Goal: Task Accomplishment & Management: Manage account settings

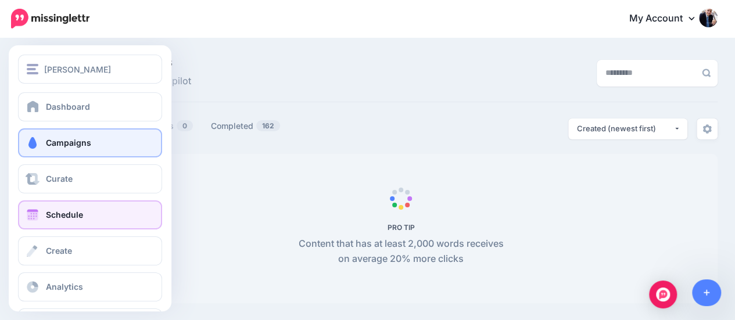
click at [30, 217] on span at bounding box center [32, 215] width 15 height 12
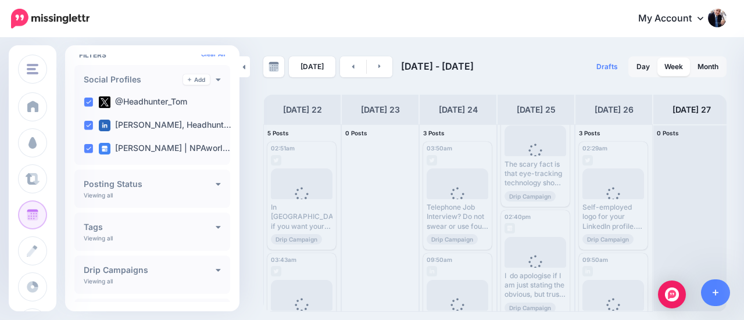
scroll to position [59, 0]
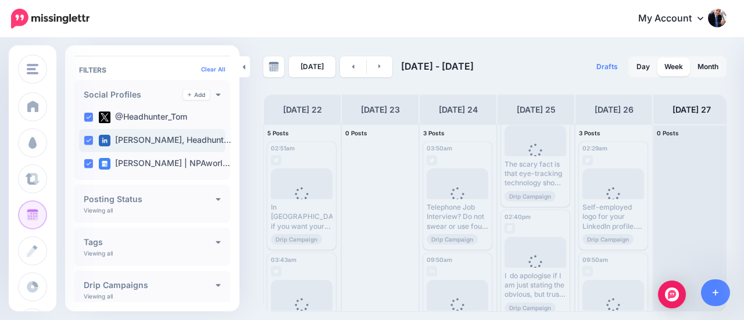
click at [156, 137] on label "Tom Sorensen, Headhunt…" at bounding box center [165, 141] width 133 height 12
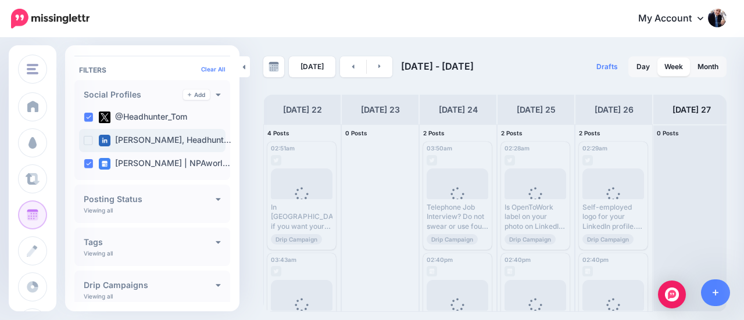
click at [156, 137] on label "Tom Sorensen, Headhunt…" at bounding box center [165, 141] width 133 height 12
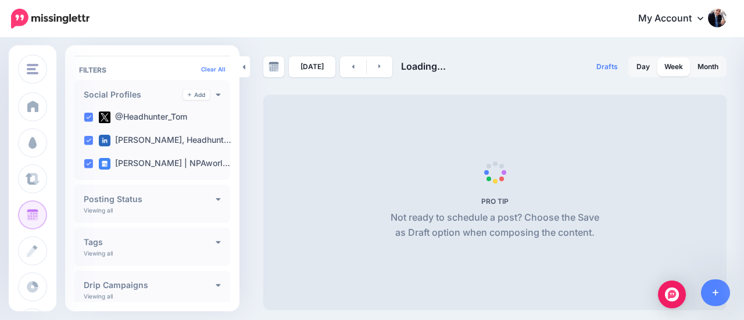
click at [145, 204] on div "Posting Status Viewing all Published Scheduled Awaiting Approval Error" at bounding box center [152, 204] width 156 height 38
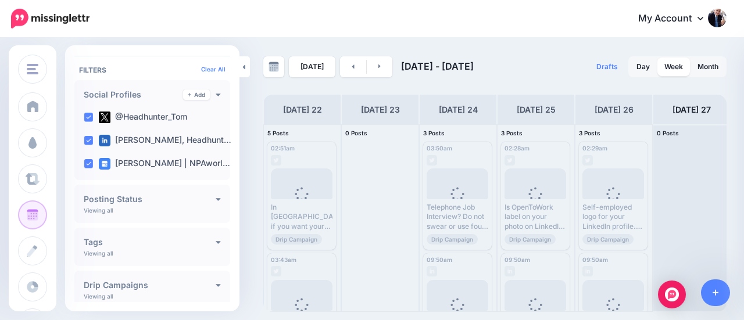
click at [103, 250] on p "Viewing all" at bounding box center [98, 253] width 29 height 7
click at [102, 284] on h4 "Drip Campaigns" at bounding box center [150, 285] width 132 height 8
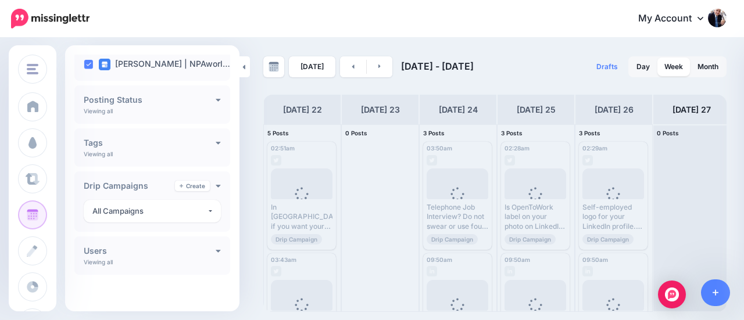
scroll to position [159, 0]
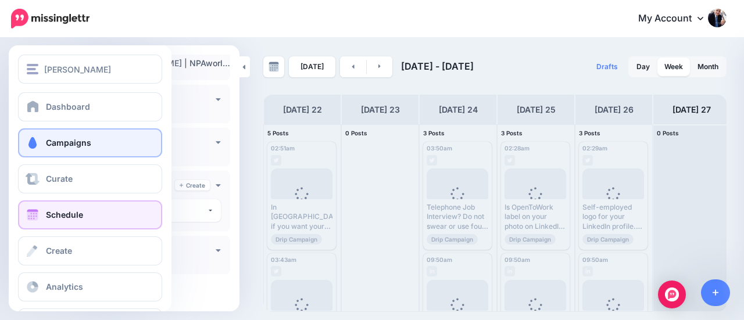
click at [33, 141] on span at bounding box center [32, 143] width 15 height 12
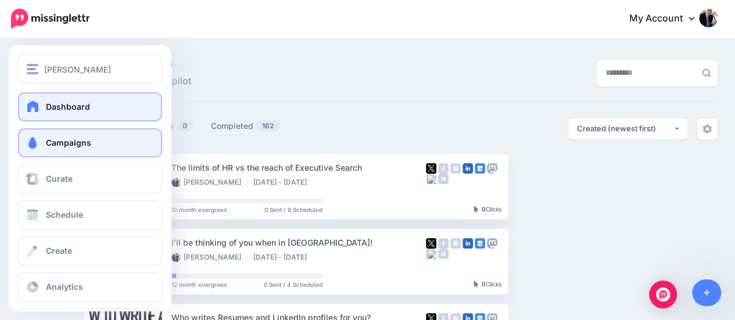
click at [31, 108] on span at bounding box center [33, 107] width 15 height 12
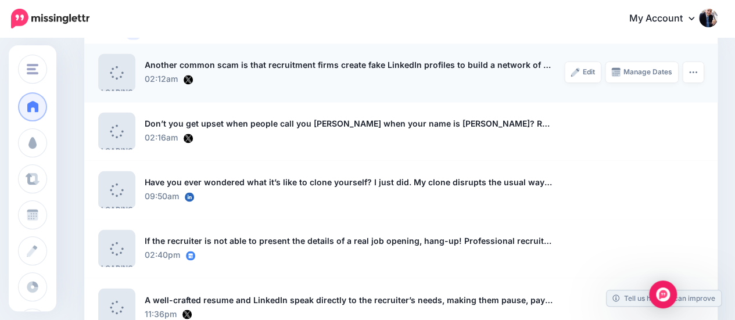
scroll to position [666, 0]
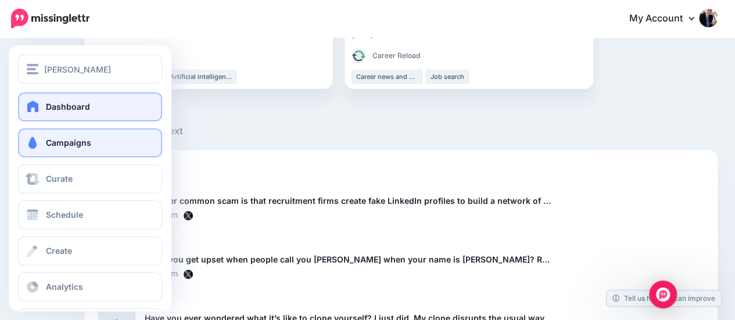
click at [30, 141] on span at bounding box center [32, 143] width 15 height 12
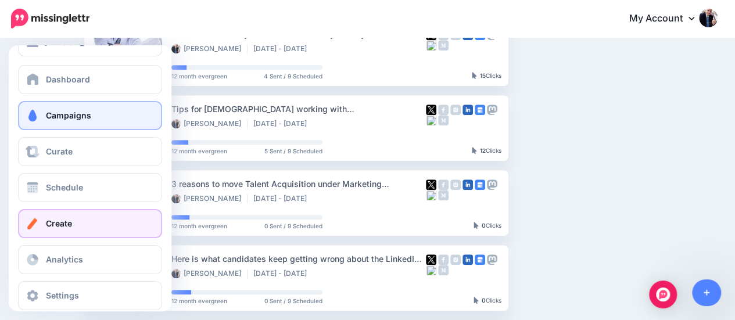
scroll to position [42, 0]
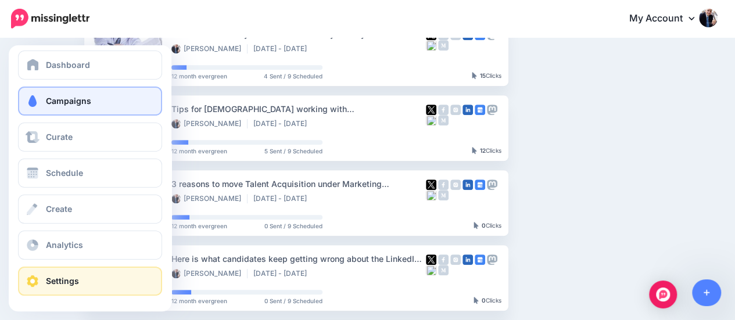
click at [59, 280] on span "Settings" at bounding box center [62, 281] width 33 height 10
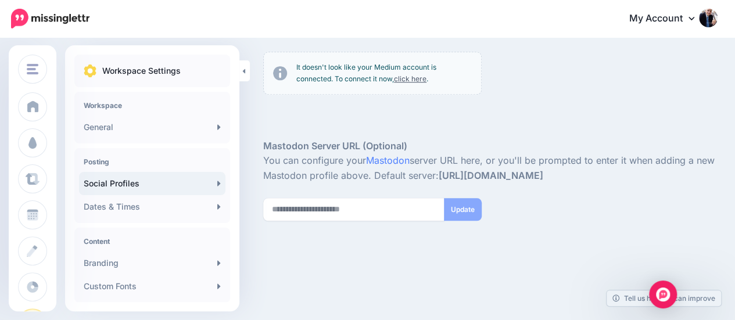
scroll to position [479, 0]
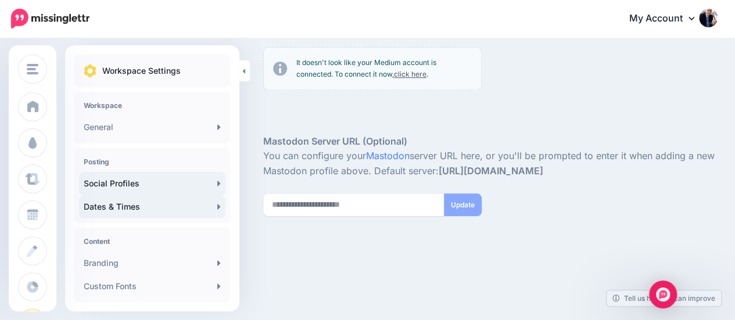
click at [133, 204] on link "Dates & Times" at bounding box center [152, 206] width 146 height 23
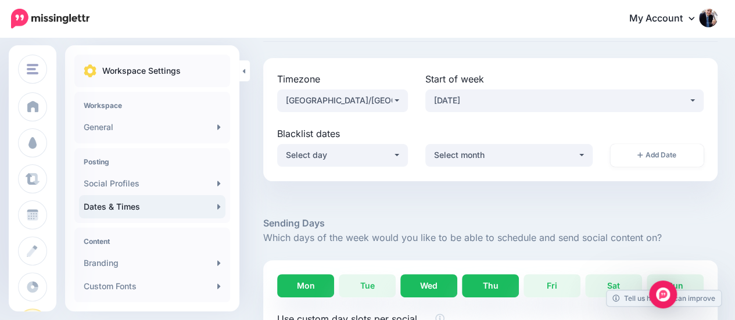
scroll to position [155, 0]
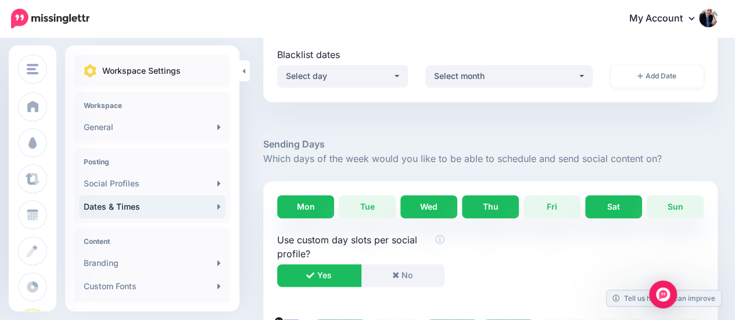
click at [618, 205] on link "Sat" at bounding box center [613, 206] width 57 height 23
click at [687, 204] on link "Sun" at bounding box center [675, 206] width 57 height 23
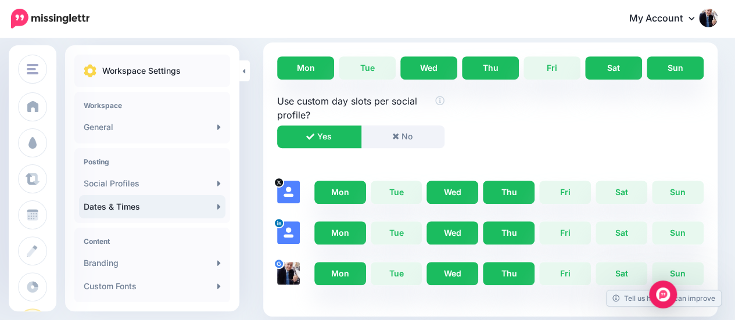
scroll to position [310, 0]
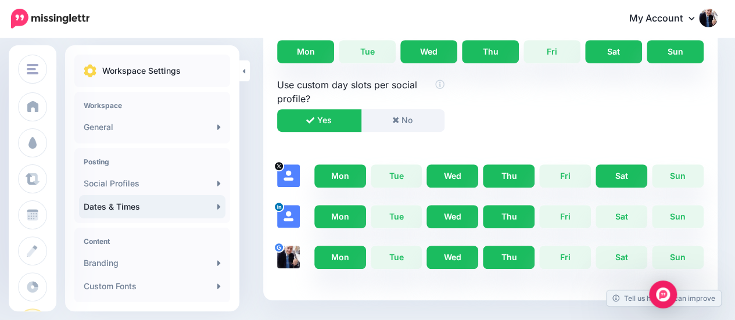
click at [632, 176] on link "Sat" at bounding box center [622, 175] width 52 height 23
click at [695, 176] on link "Sun" at bounding box center [678, 175] width 52 height 23
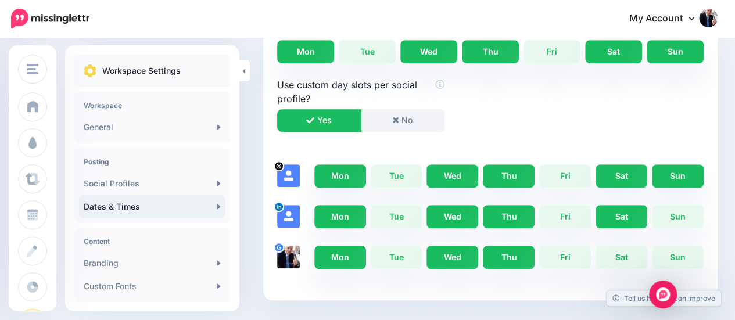
click at [627, 214] on link "Sat" at bounding box center [622, 216] width 52 height 23
click at [681, 214] on link "Sun" at bounding box center [678, 216] width 52 height 23
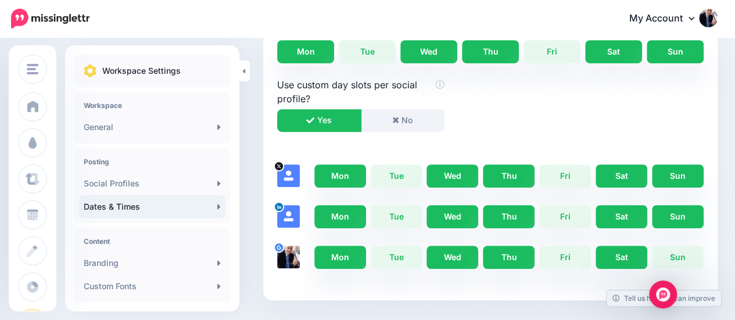
click at [623, 259] on link "Sat" at bounding box center [622, 257] width 52 height 23
click at [687, 253] on link "Sun" at bounding box center [678, 257] width 52 height 23
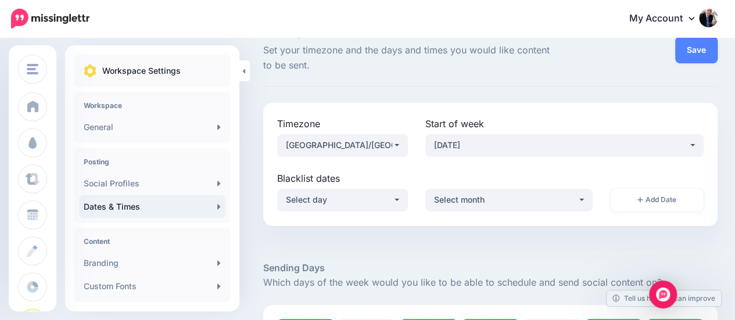
scroll to position [0, 0]
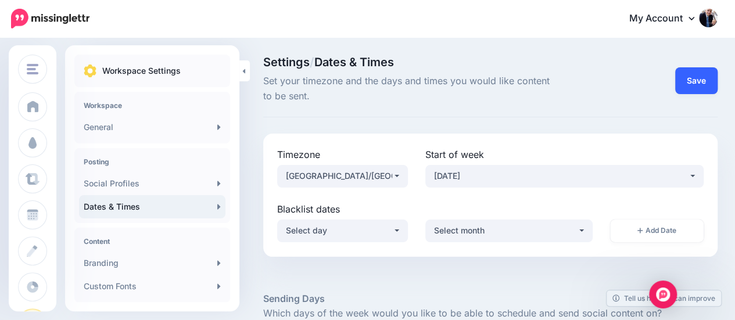
click at [700, 77] on button "Save" at bounding box center [696, 80] width 42 height 27
